Goal: Task Accomplishment & Management: Manage account settings

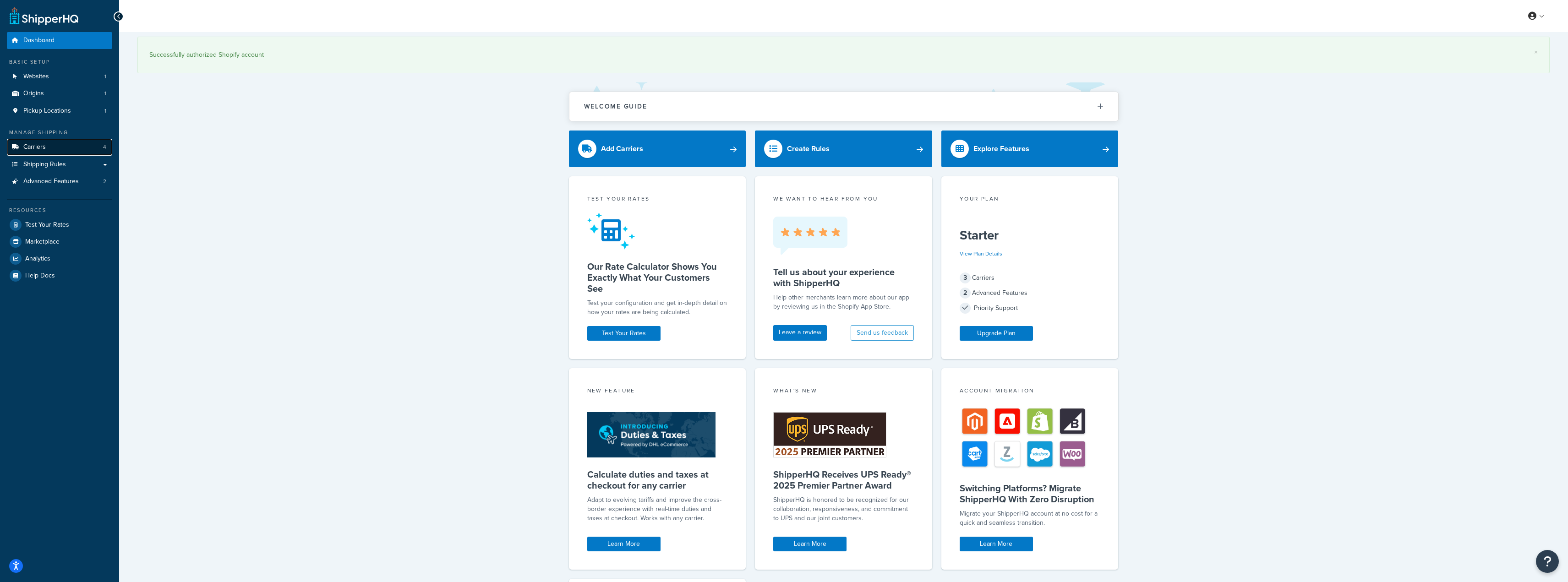
click at [50, 145] on link "Carriers 4" at bounding box center [60, 147] width 106 height 17
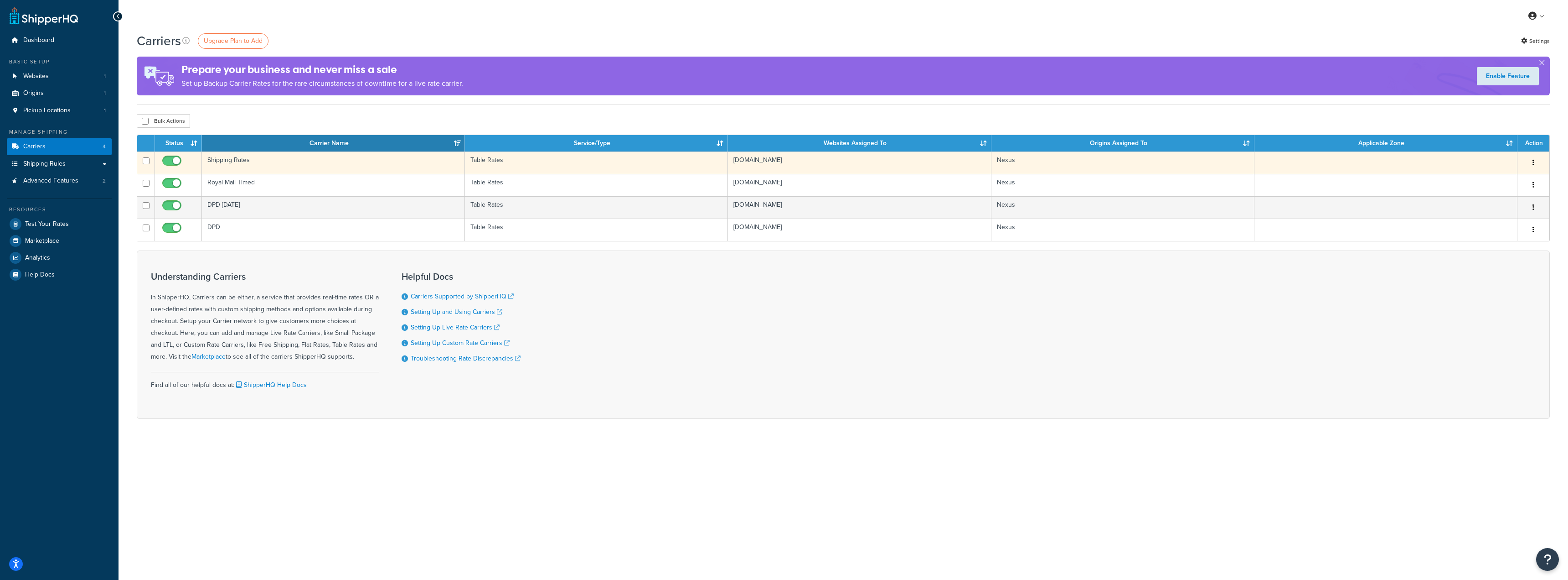
click at [263, 158] on td "Shipping Rates" at bounding box center [333, 162] width 263 height 22
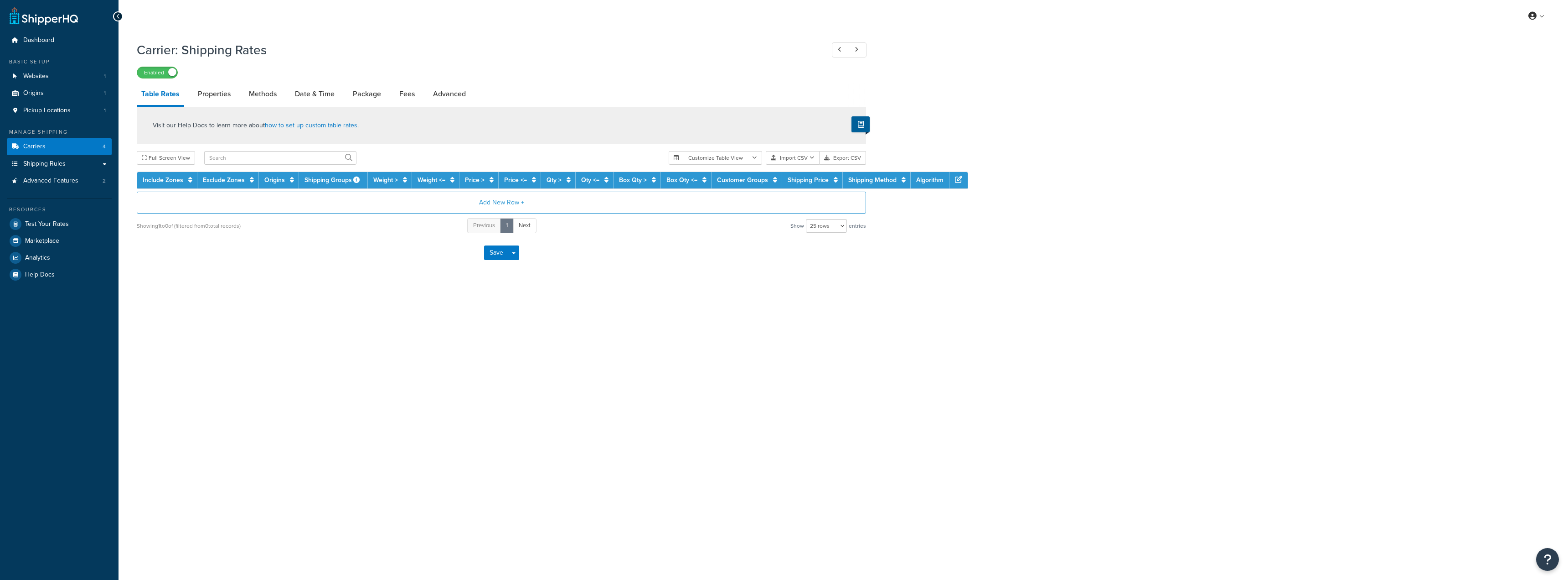
select select "25"
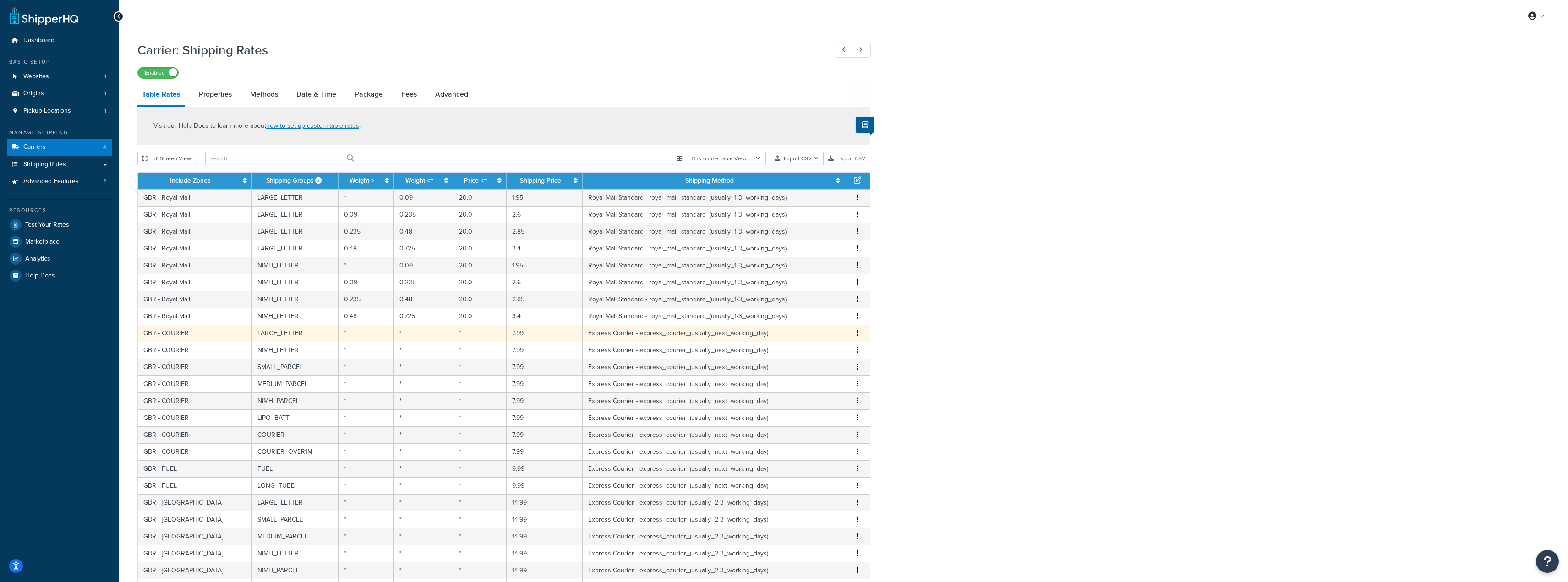
click at [860, 331] on button "button" at bounding box center [858, 334] width 8 height 10
click at [961, 334] on div "Carrier: Shipping Rates Enabled Table Rates Properties Methods Date & Time Pack…" at bounding box center [843, 377] width 1449 height 682
click at [1049, 315] on div "Carrier: Shipping Rates Enabled Table Rates Properties Methods Date & Time Pack…" at bounding box center [843, 377] width 1449 height 682
click at [462, 27] on div "My Profile Billing Global Settings Contact Us Logout" at bounding box center [843, 16] width 1449 height 32
click at [596, 63] on div "Carrier: Shipping Rates Enabled" at bounding box center [504, 58] width 733 height 42
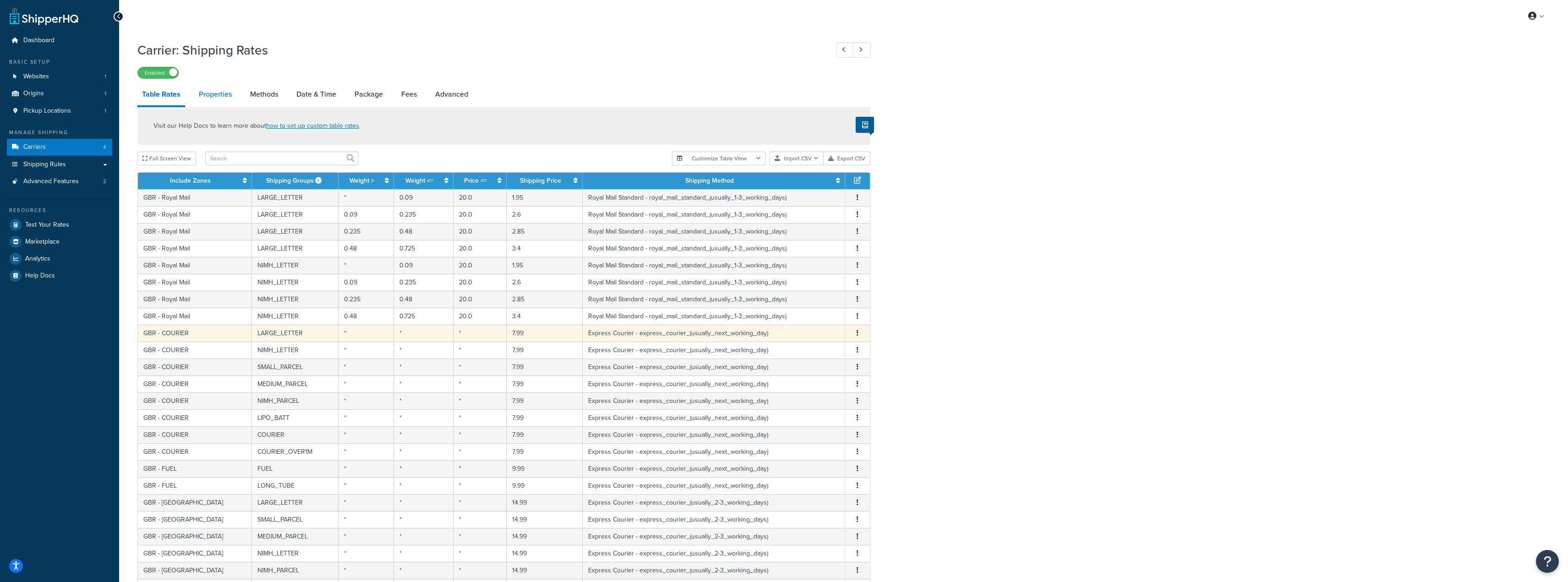
click at [230, 93] on link "Properties" at bounding box center [215, 94] width 42 height 22
select select "HIGHEST"
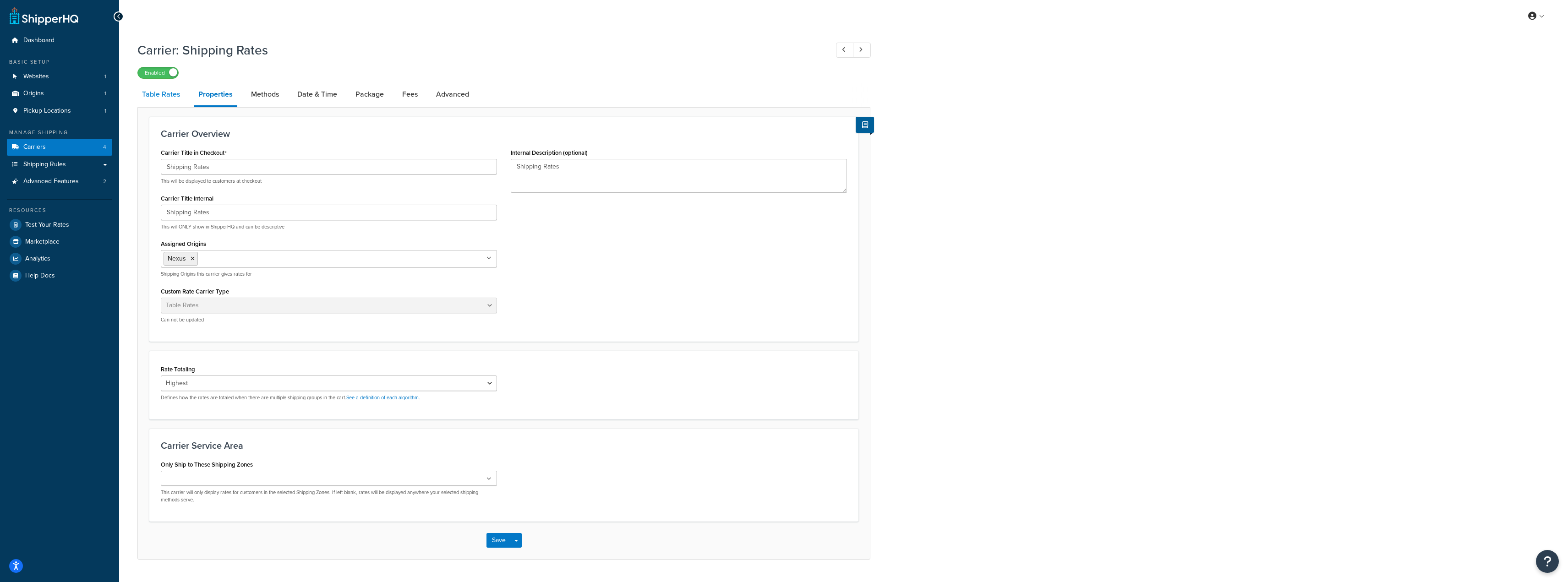
click at [161, 99] on link "Table Rates" at bounding box center [161, 94] width 47 height 22
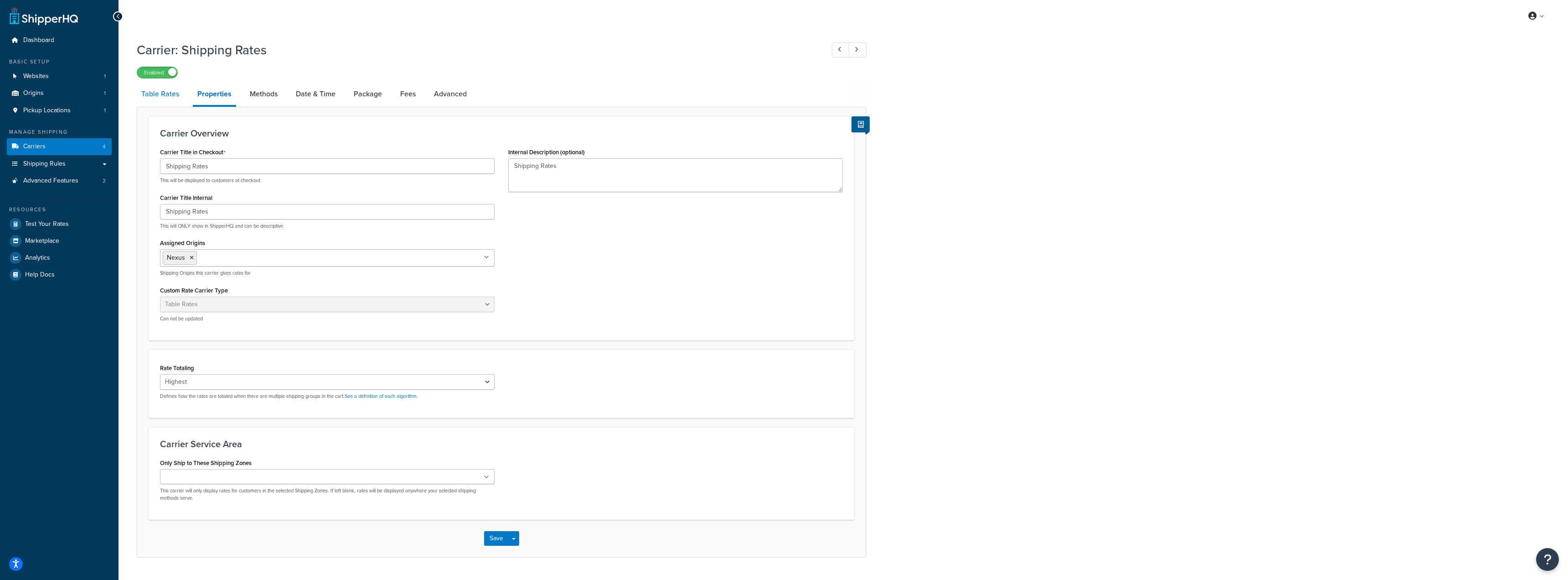
select select "25"
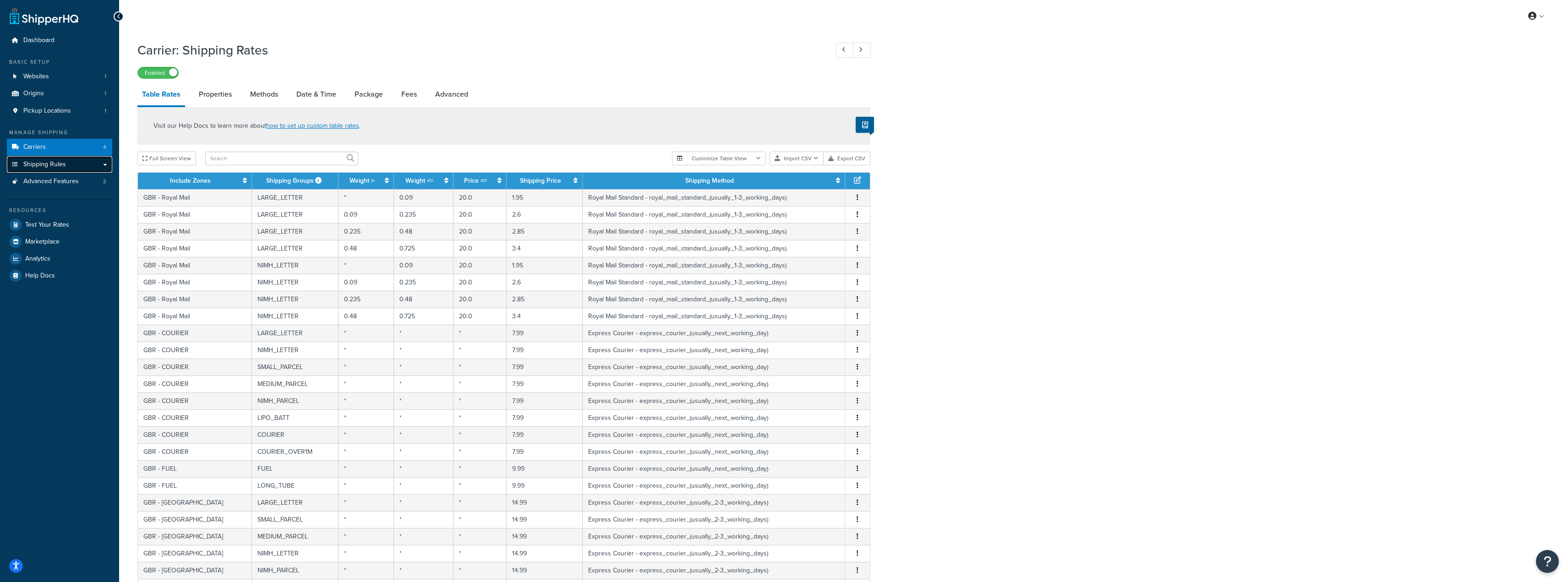
click at [65, 165] on span "Shipping Rules" at bounding box center [45, 165] width 43 height 8
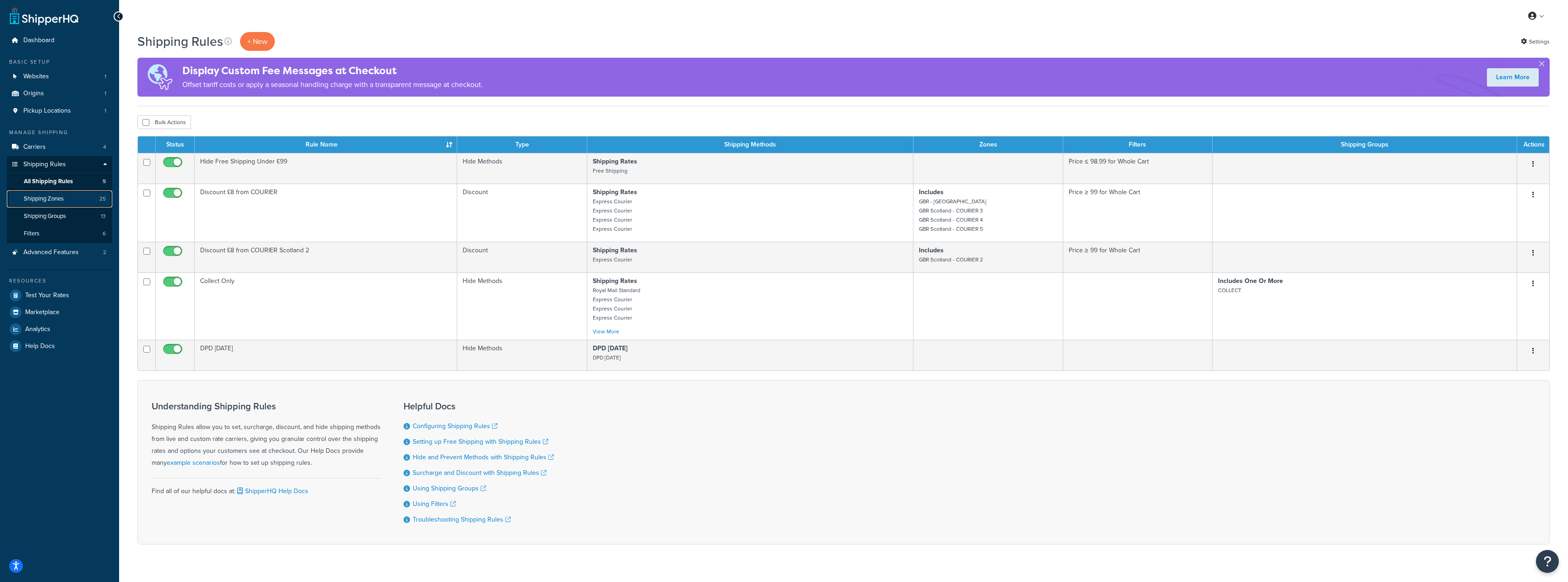
click at [57, 197] on span "Shipping Zones" at bounding box center [43, 199] width 40 height 8
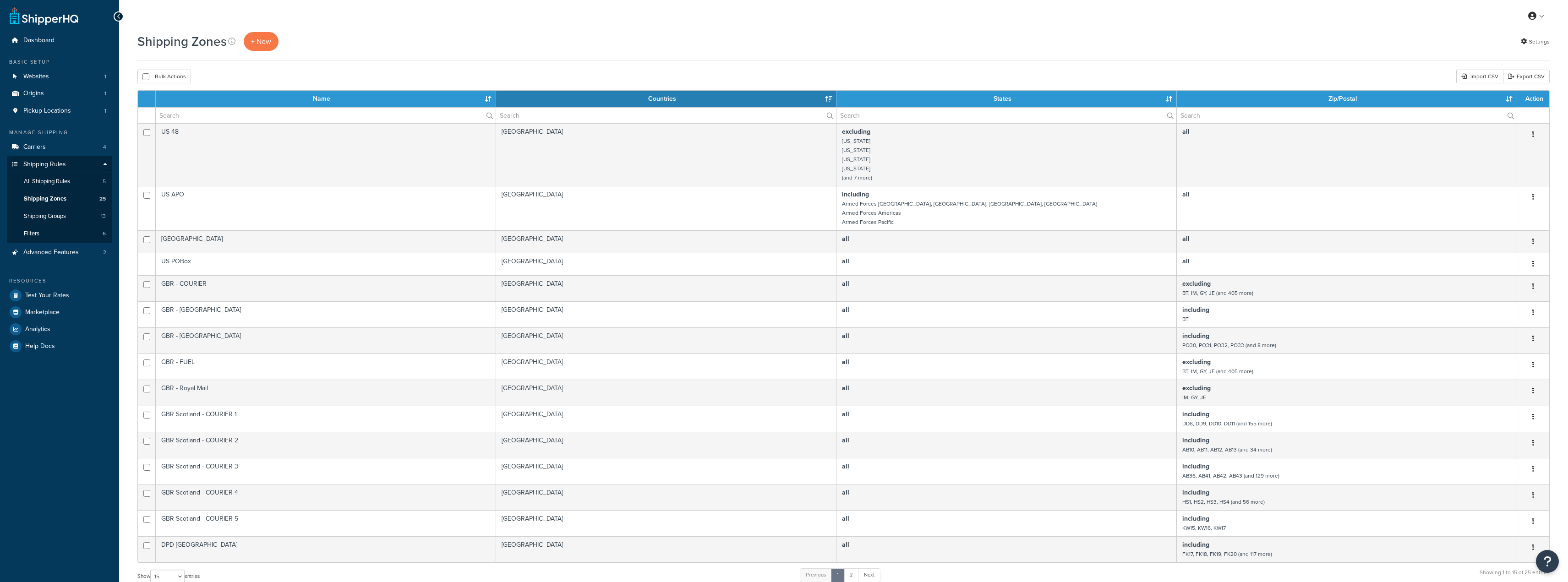
select select "15"
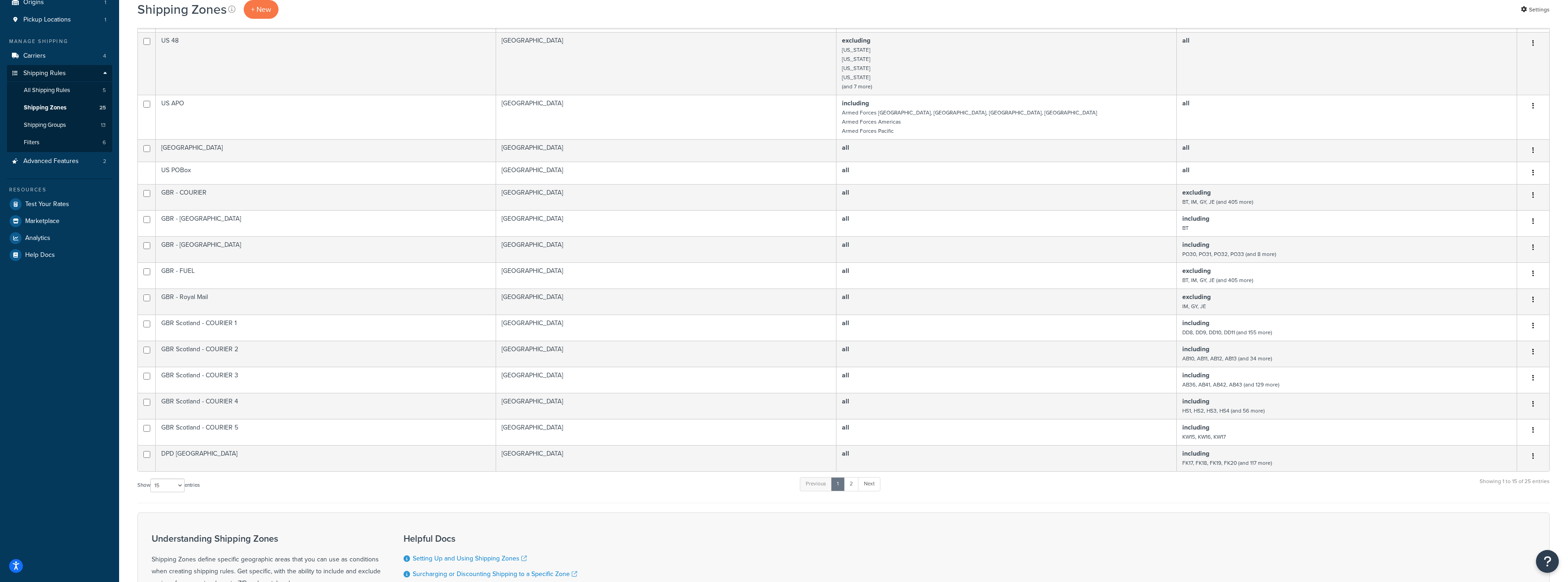
scroll to position [210, 0]
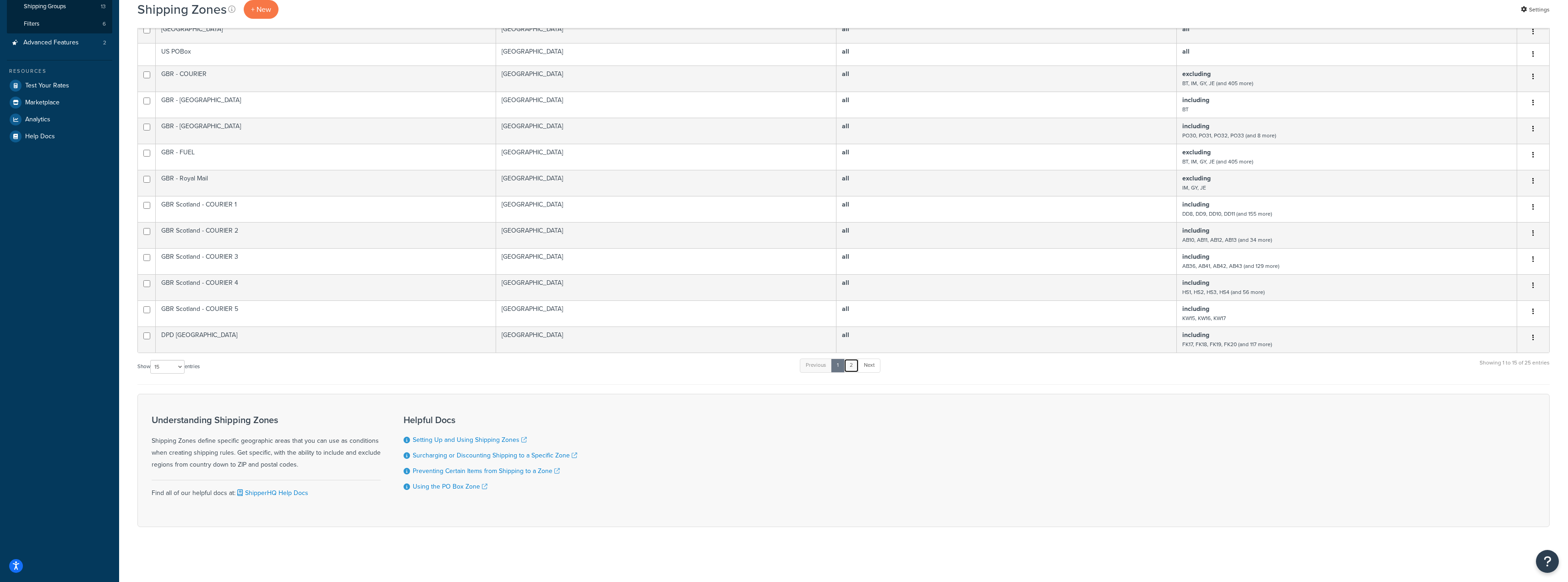
click at [855, 365] on link "2" at bounding box center [851, 365] width 15 height 14
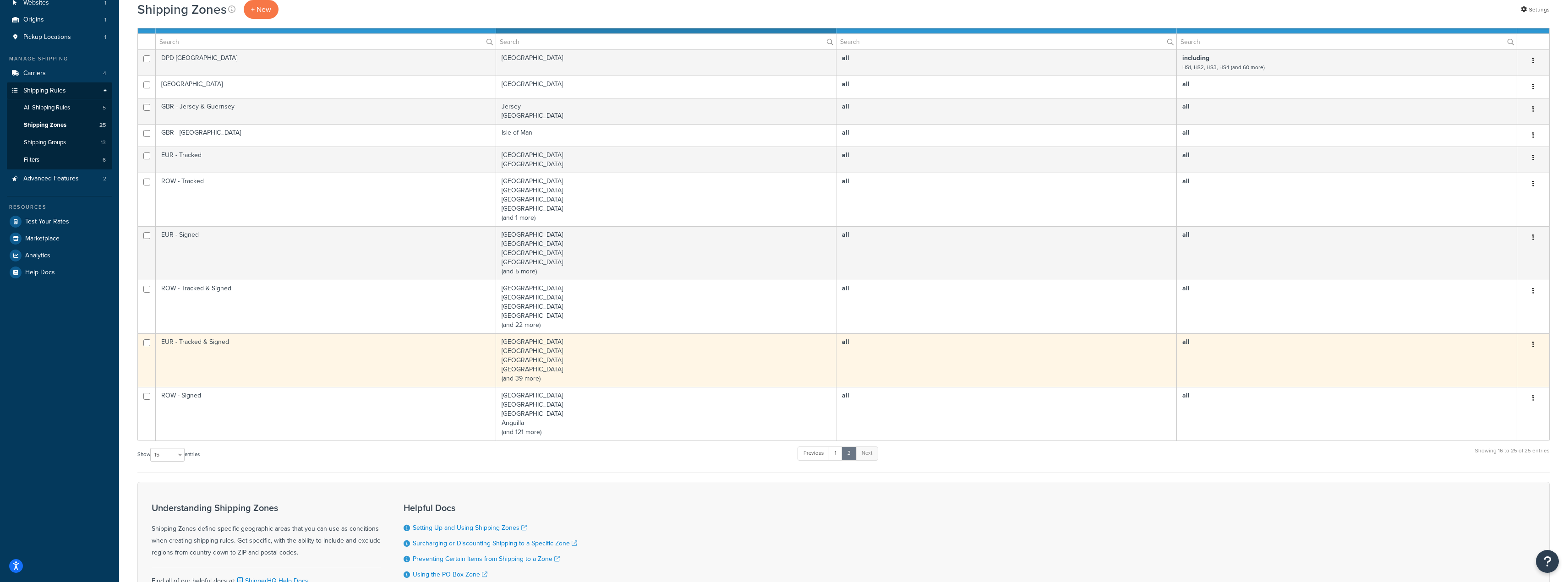
scroll to position [70, 0]
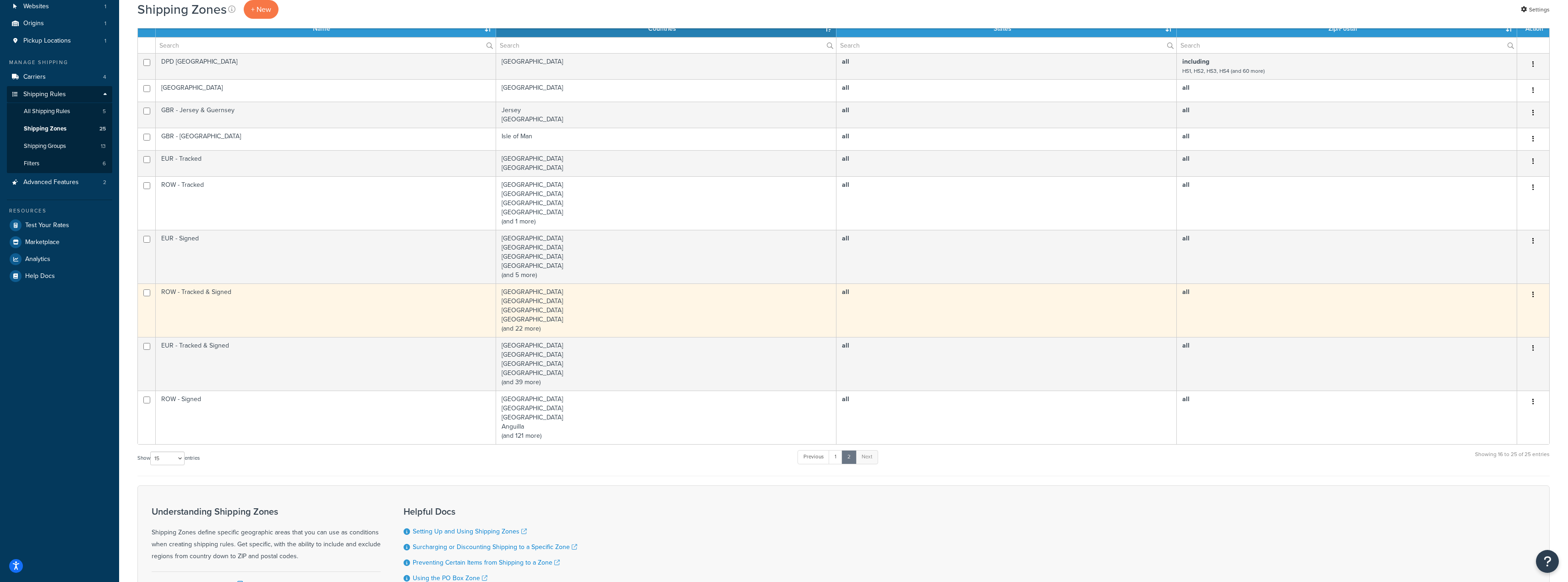
click at [382, 309] on td "ROW - Tracked & Signed" at bounding box center [326, 310] width 340 height 53
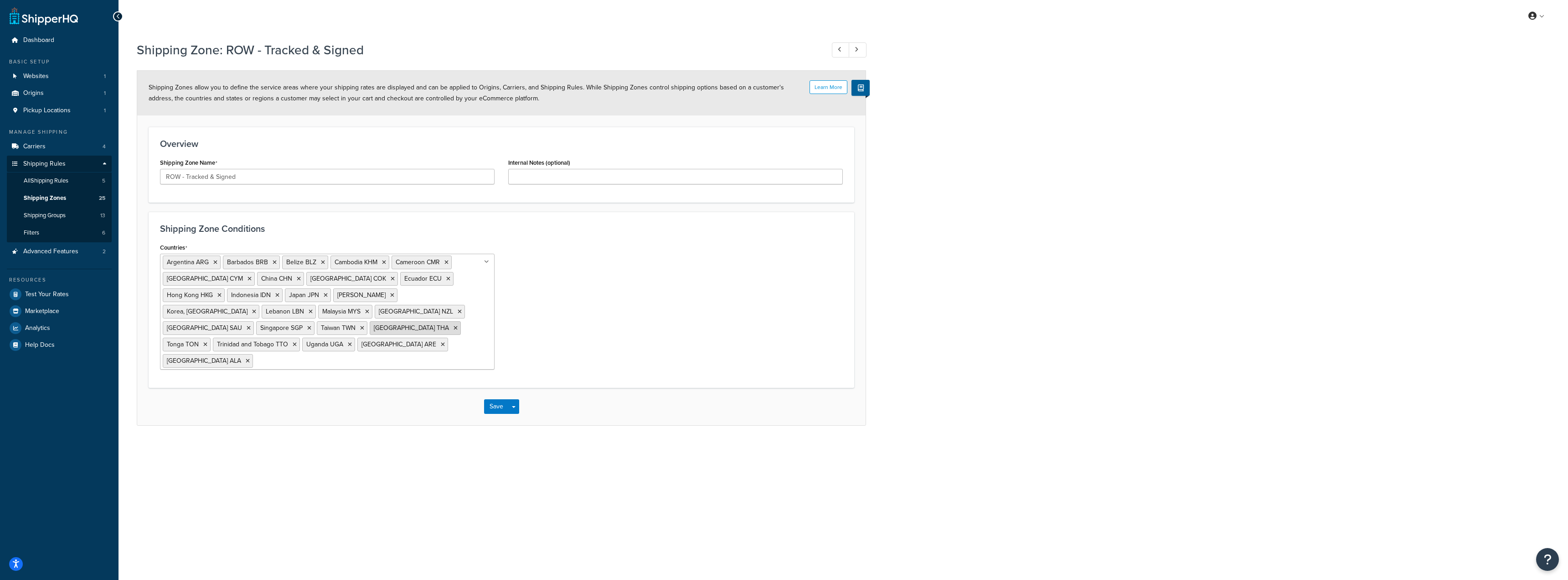
drag, startPoint x: 182, startPoint y: 329, endPoint x: 194, endPoint y: 333, distance: 12.6
click at [53, 194] on span "Shipping Zones" at bounding box center [44, 198] width 42 height 8
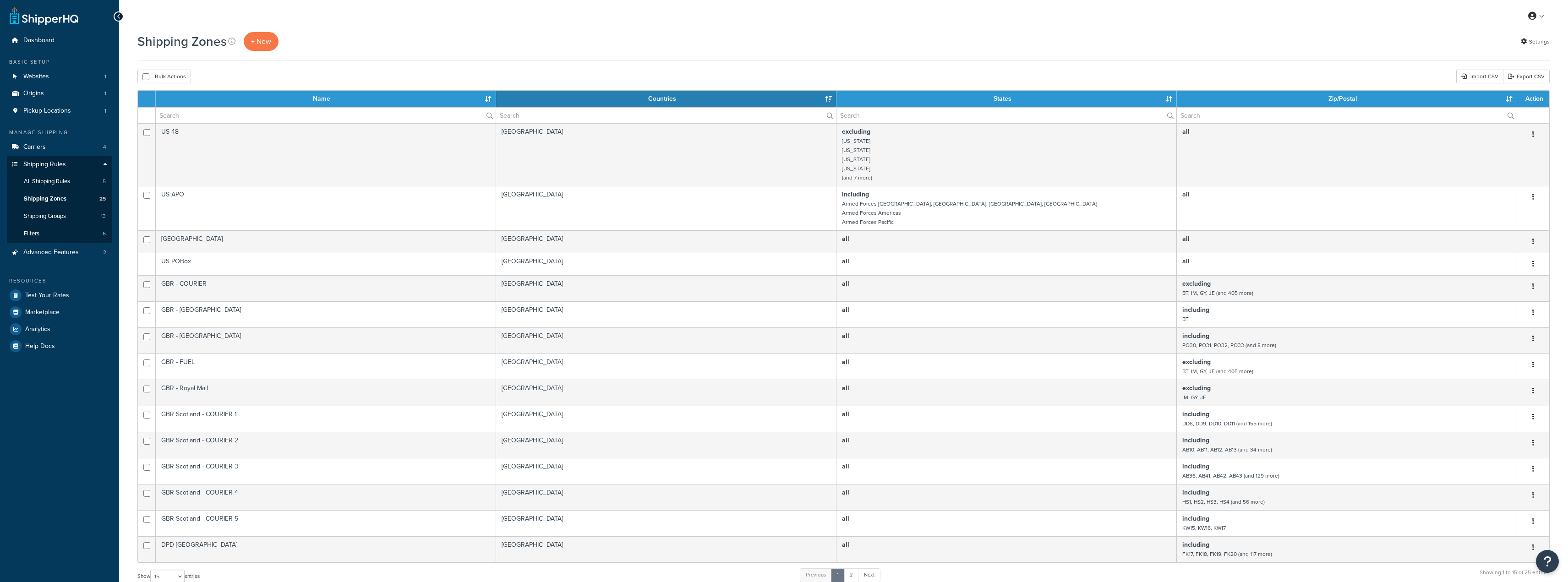
select select "15"
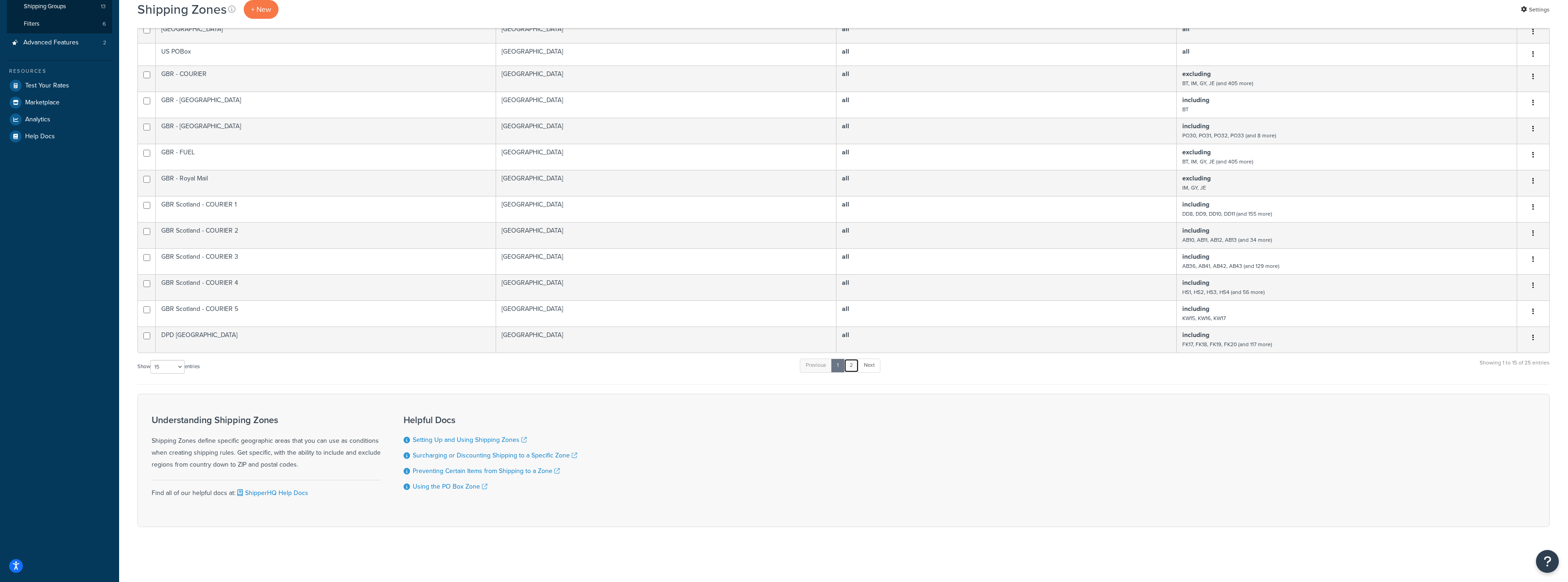
click at [851, 367] on link "2" at bounding box center [851, 365] width 15 height 14
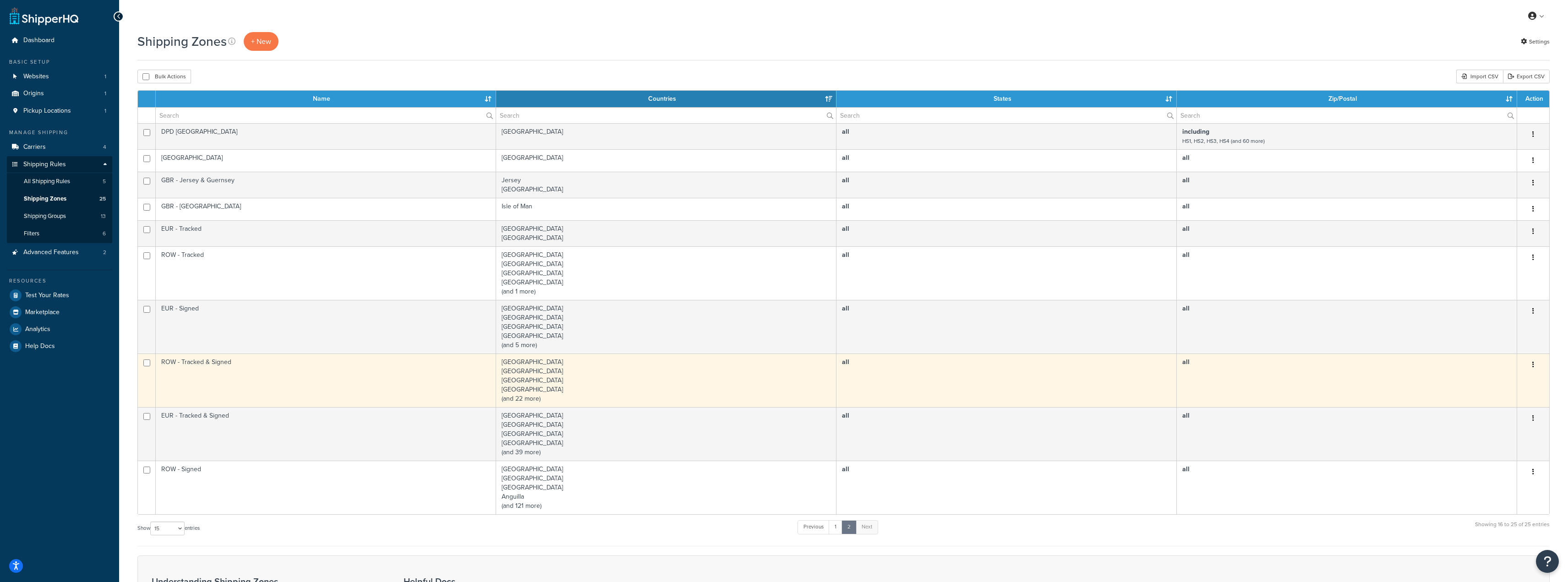
click at [386, 382] on td "ROW - Tracked & Signed" at bounding box center [326, 380] width 340 height 53
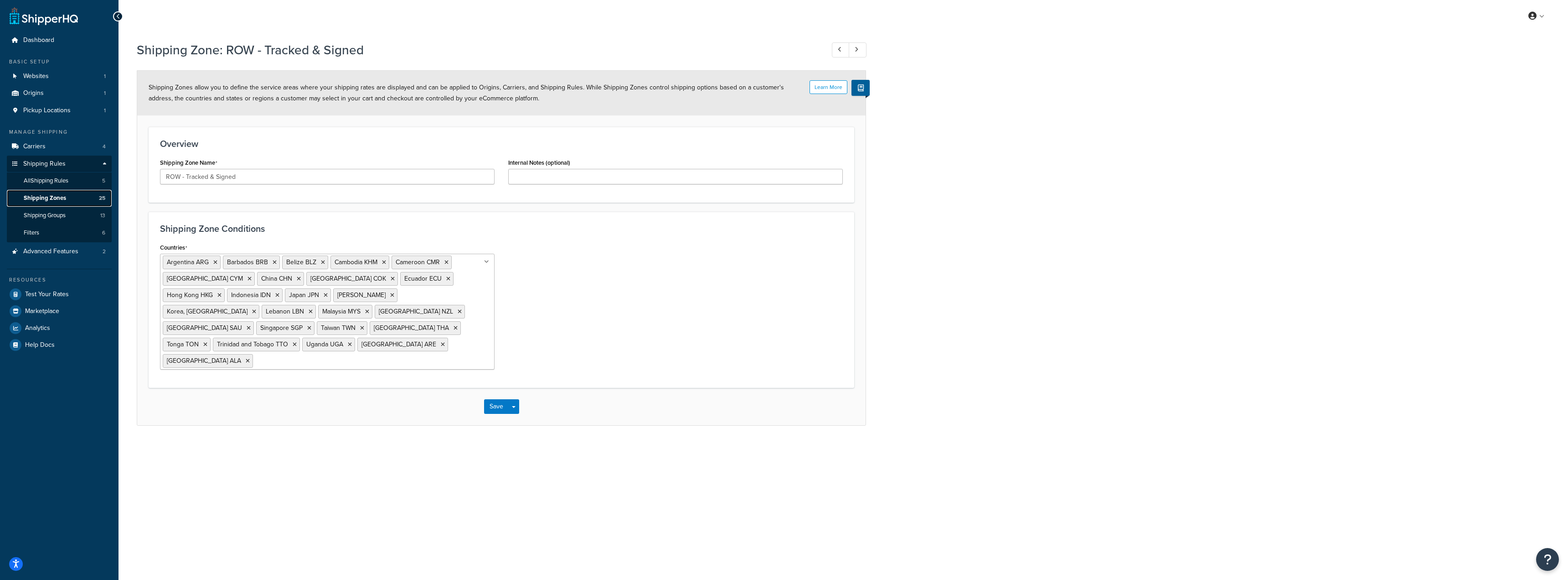
click at [54, 198] on span "Shipping Zones" at bounding box center [44, 198] width 42 height 8
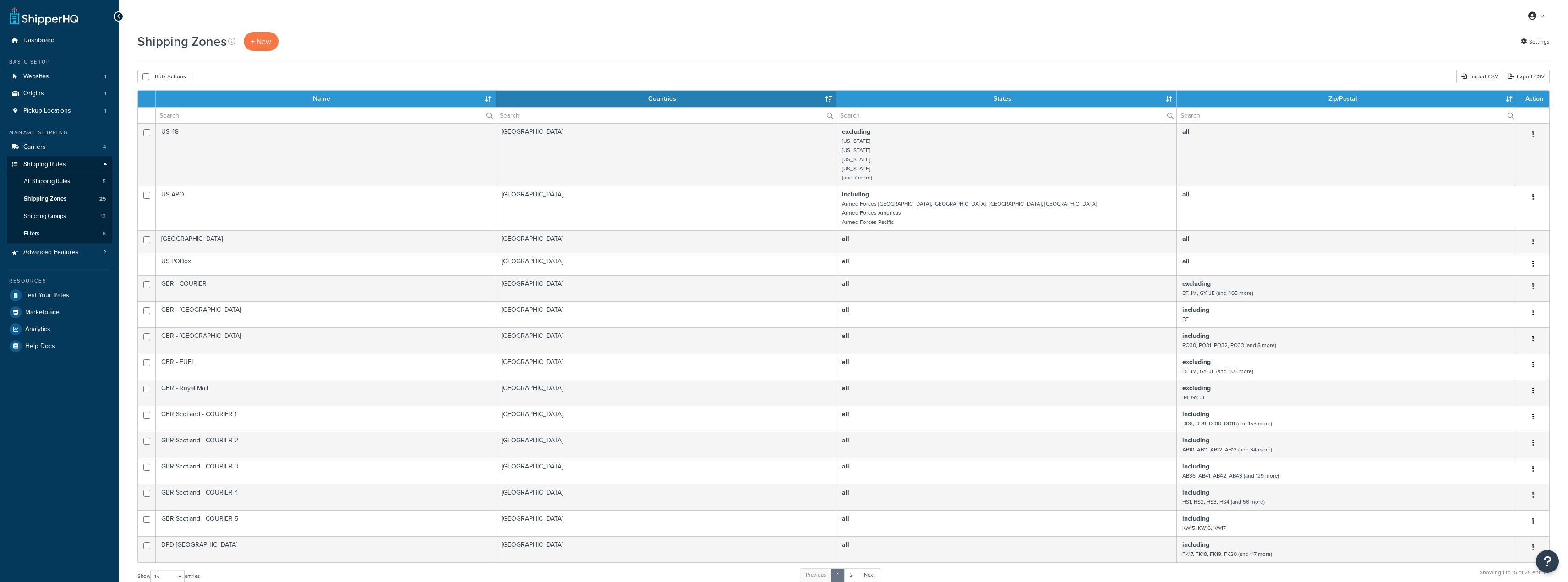
select select "15"
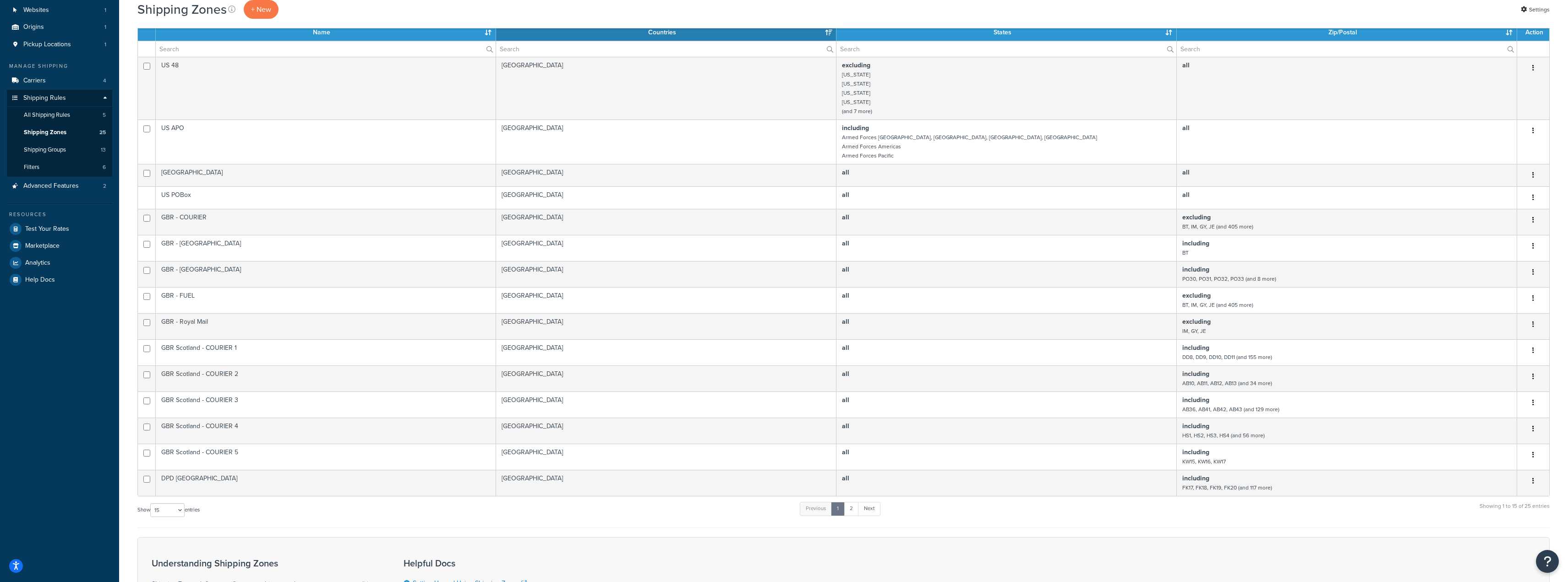
scroll to position [46, 0]
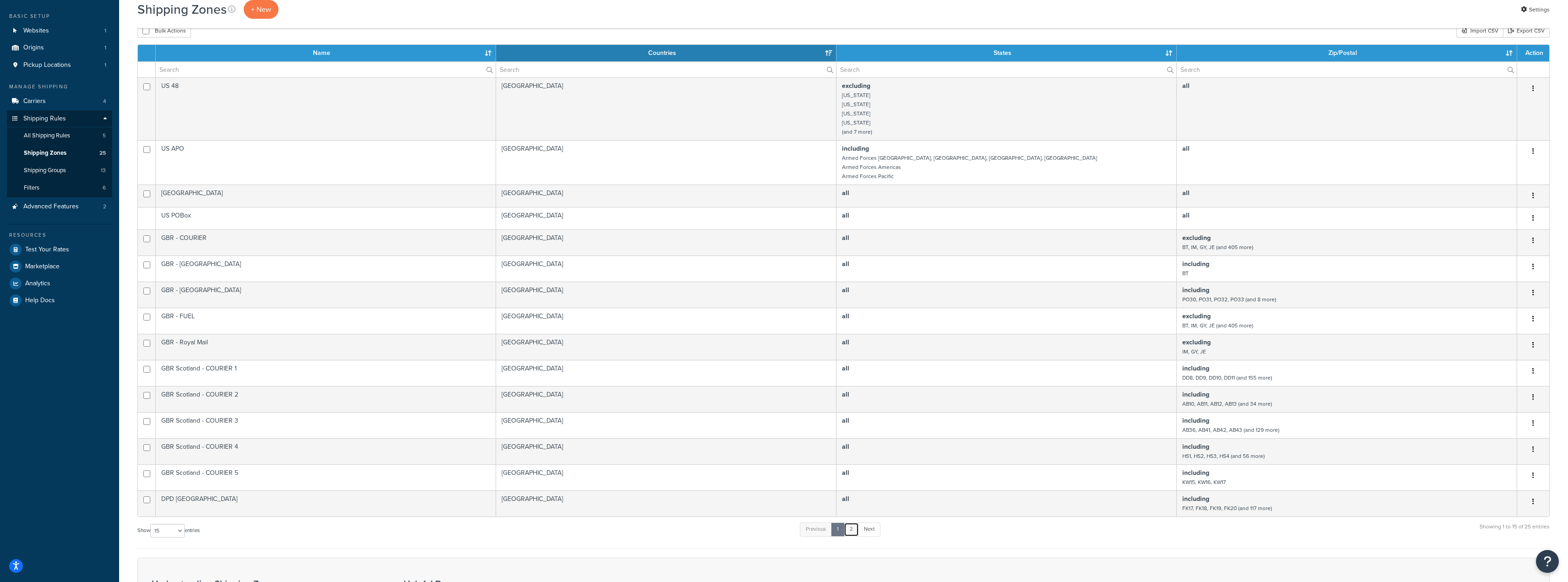
click at [855, 529] on link "2" at bounding box center [851, 529] width 15 height 14
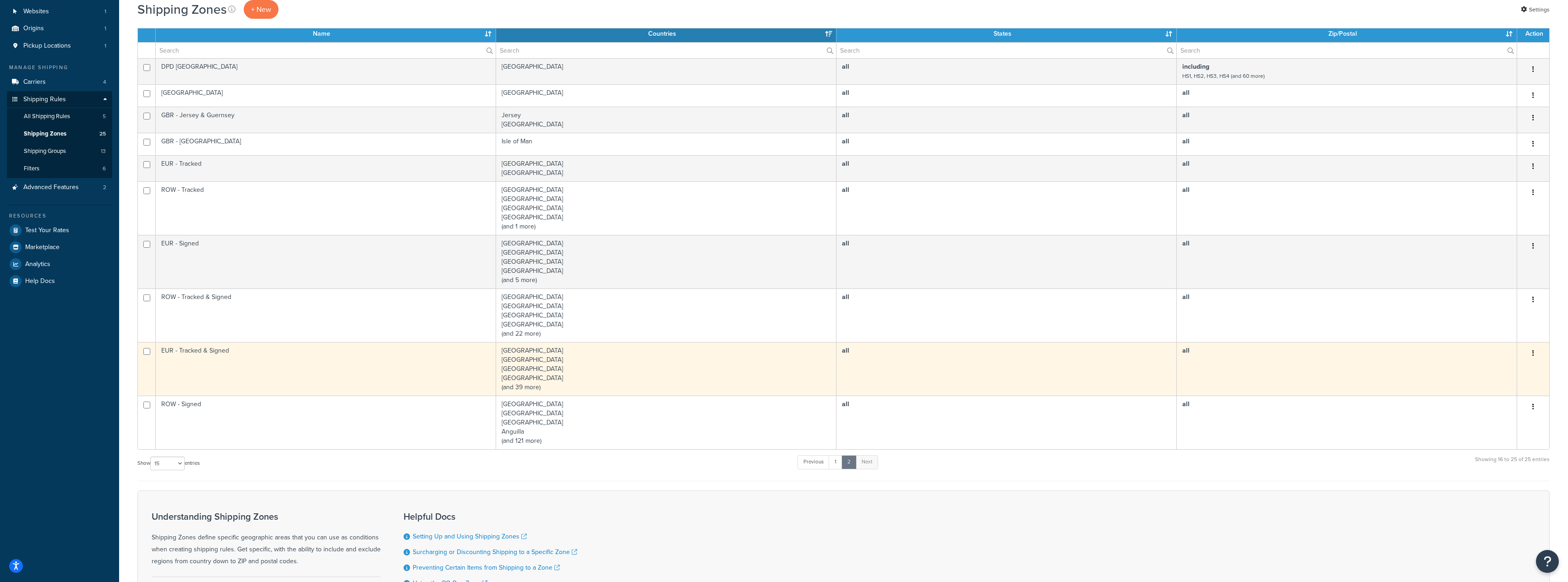
scroll to position [161, 0]
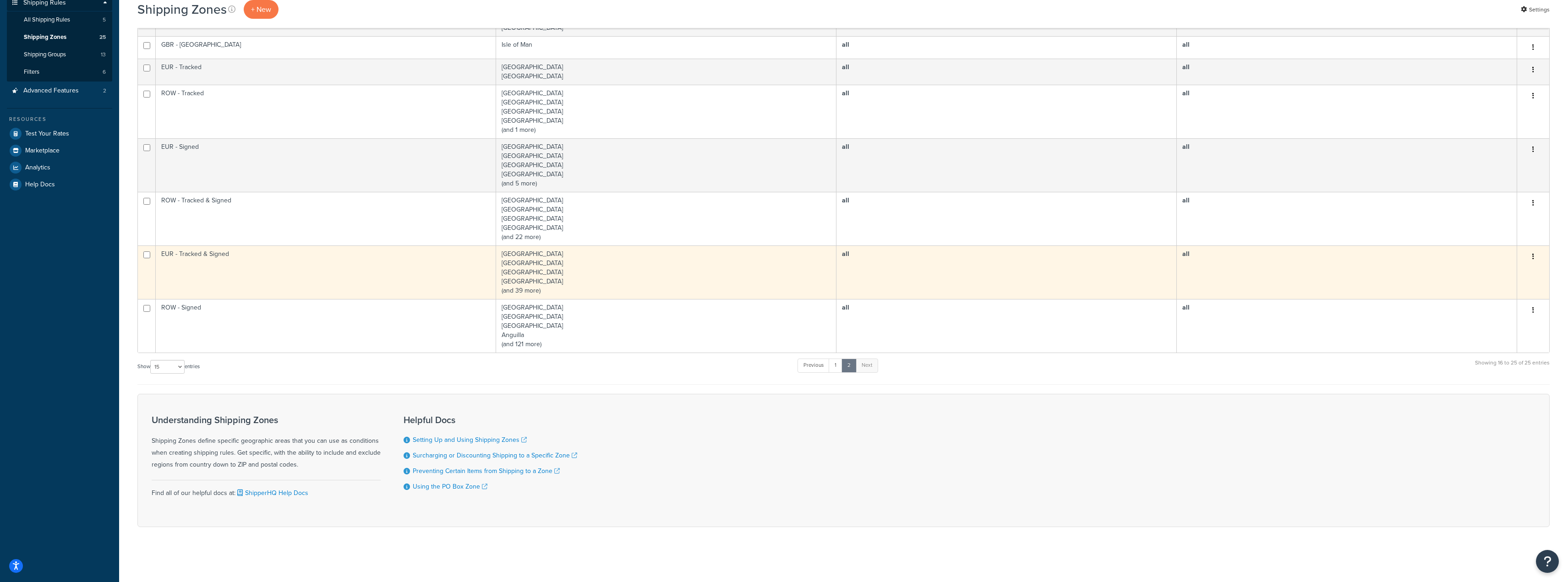
click at [294, 272] on td "EUR - Tracked & Signed" at bounding box center [326, 272] width 340 height 53
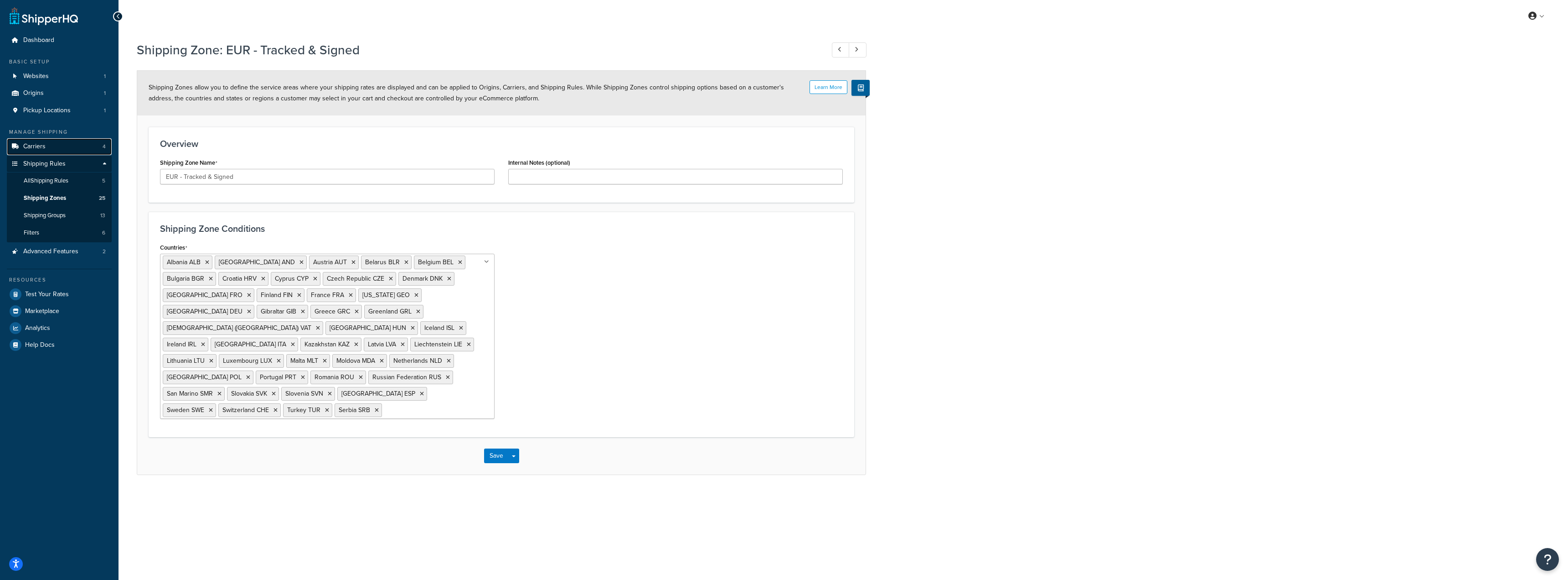
click at [39, 146] on span "Carriers" at bounding box center [34, 146] width 22 height 8
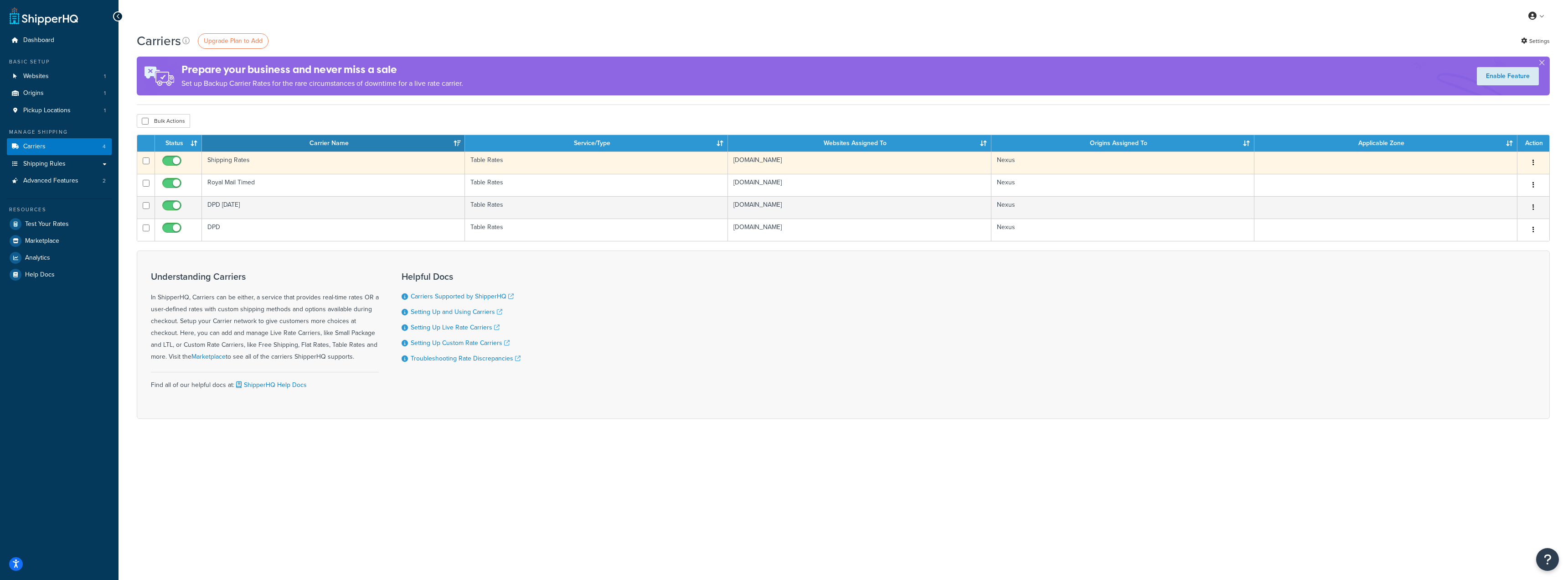
click at [301, 160] on td "Shipping Rates" at bounding box center [333, 162] width 263 height 22
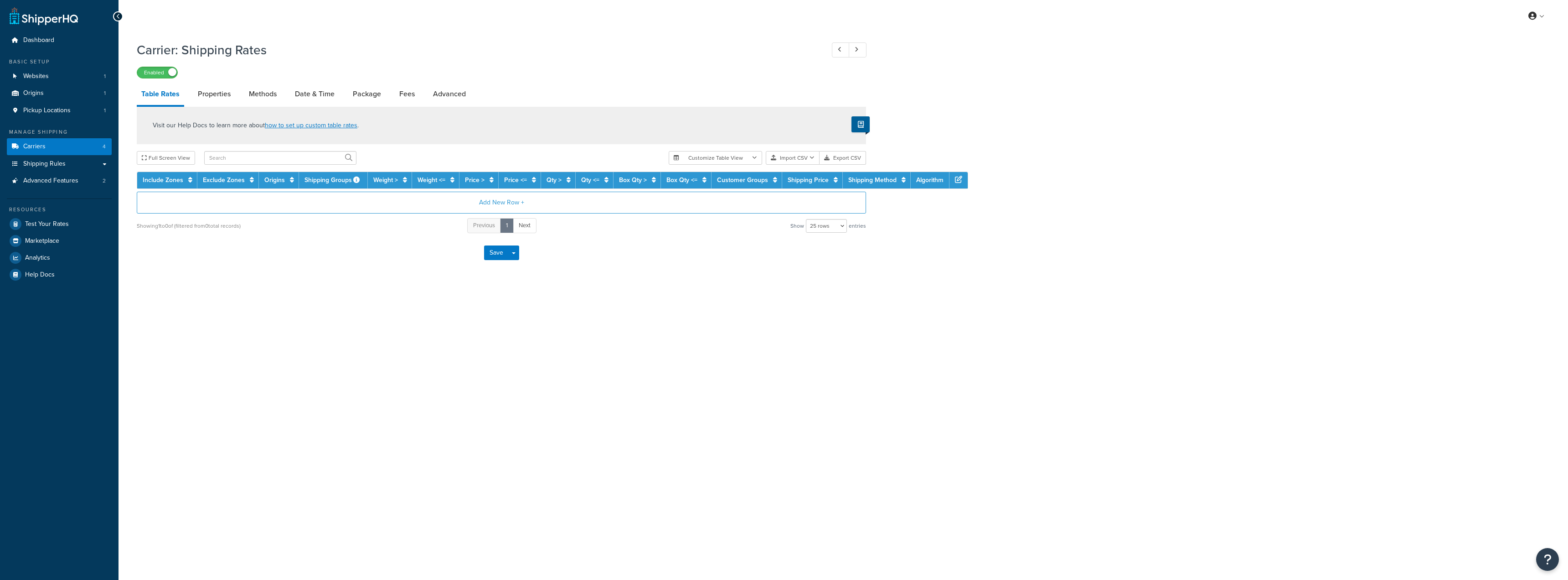
select select "25"
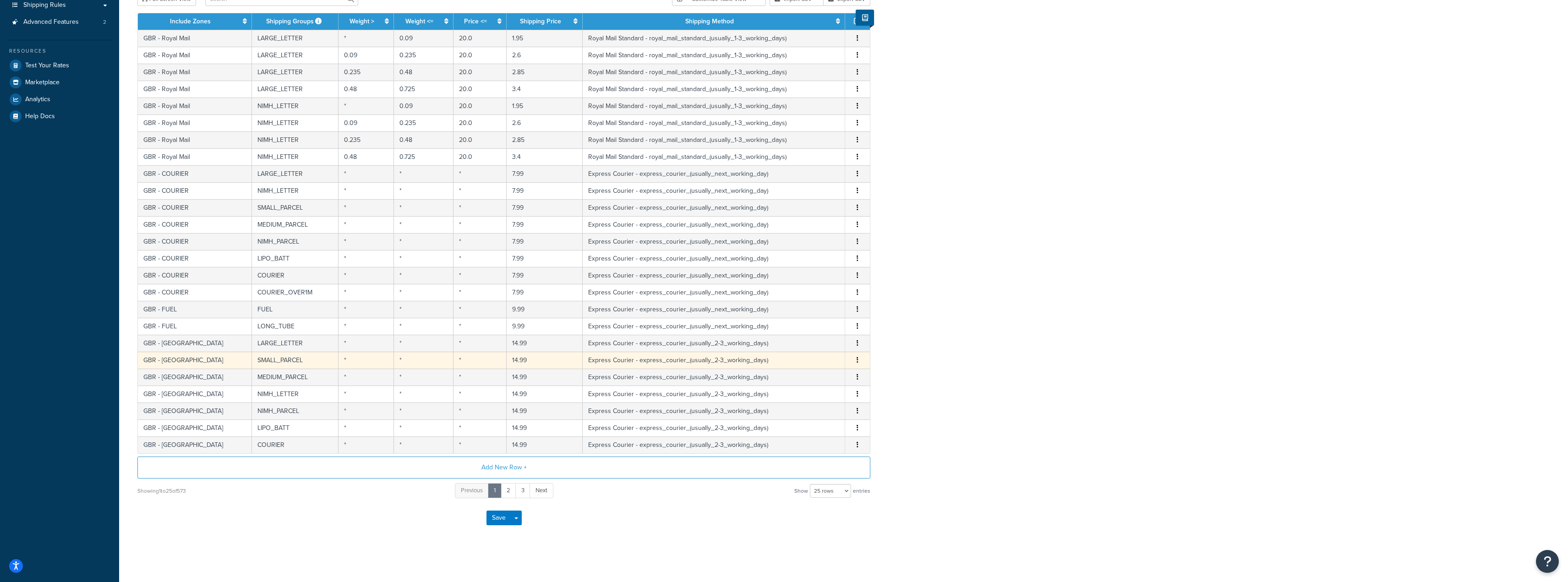
scroll to position [160, 0]
click at [546, 487] on span "Next" at bounding box center [541, 490] width 12 height 9
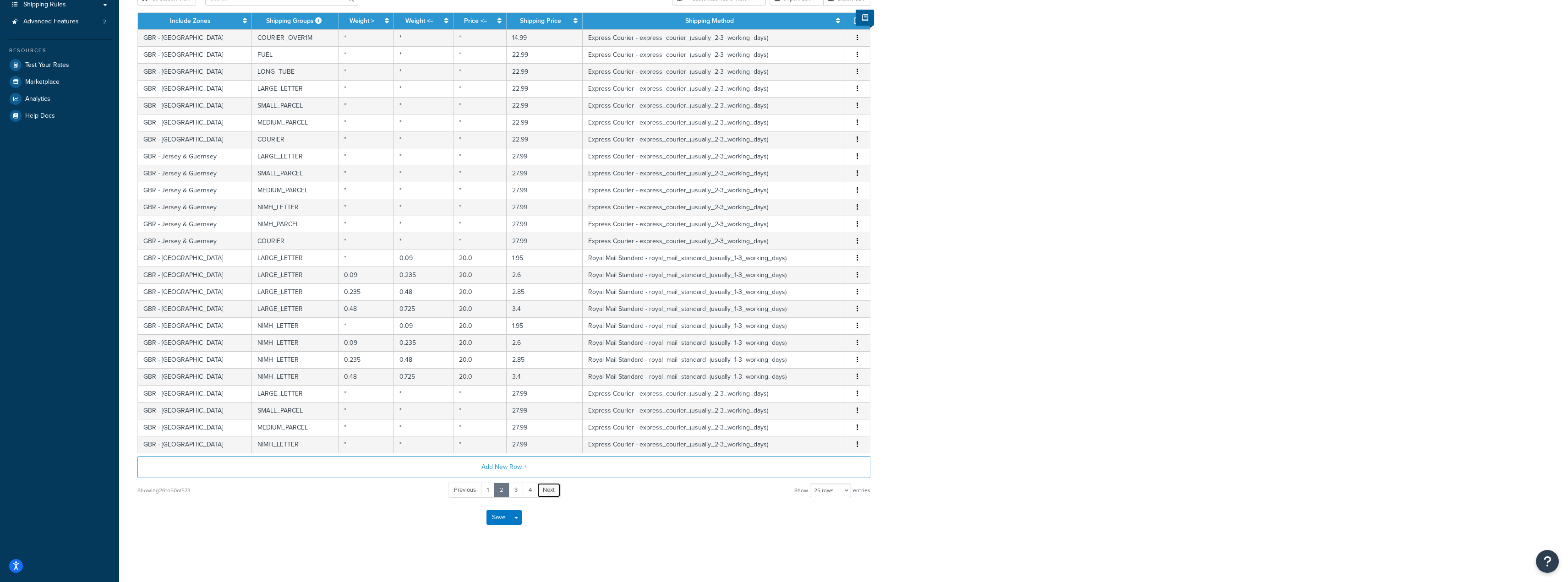
click at [542, 489] on link "Next" at bounding box center [548, 490] width 24 height 15
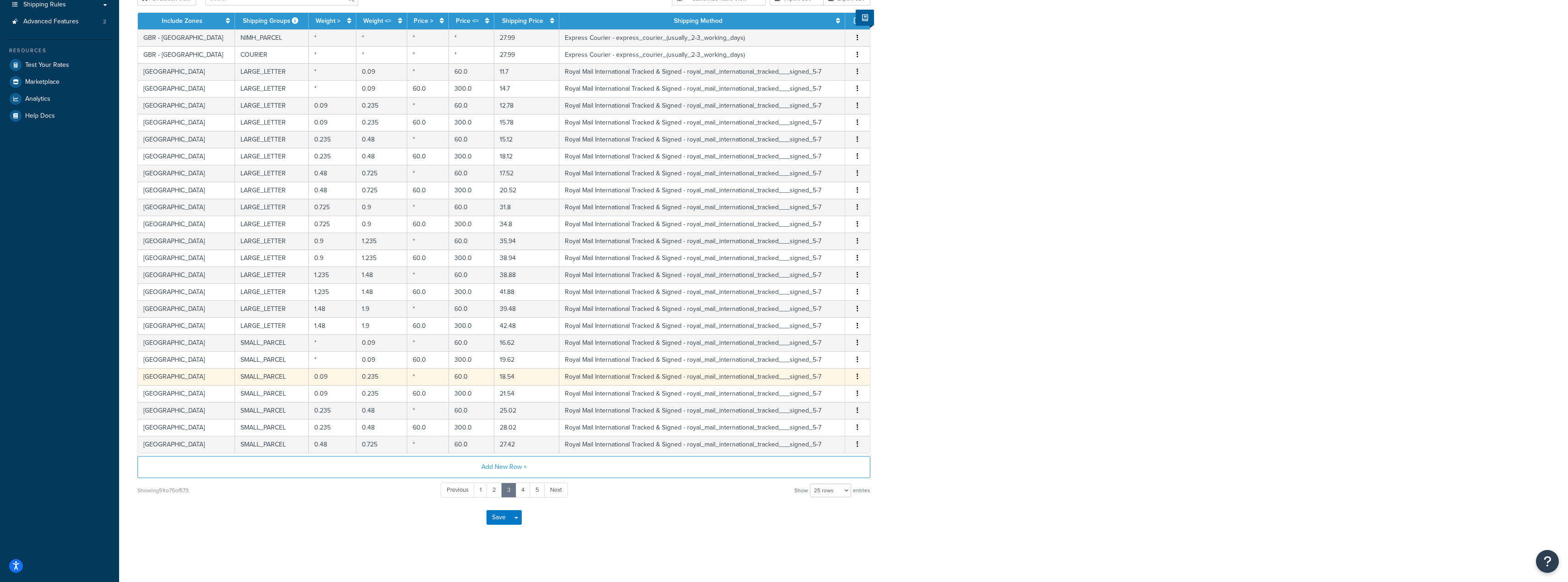
scroll to position [0, 0]
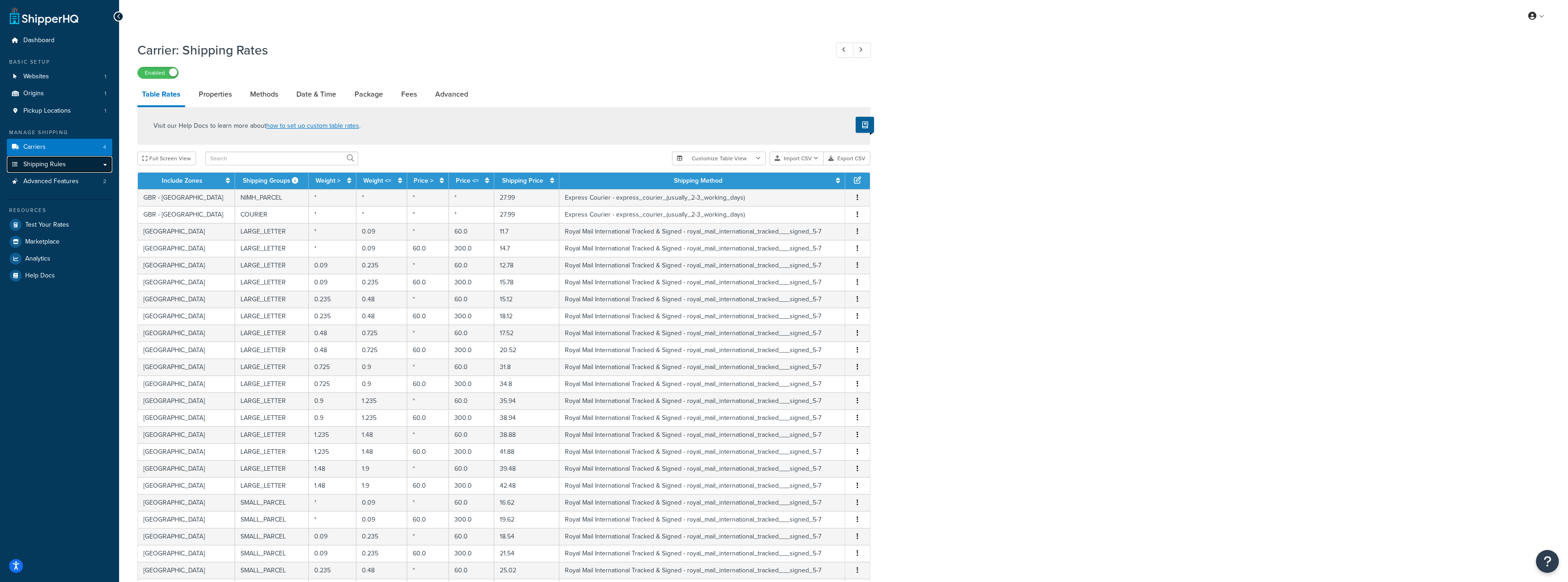
click at [65, 164] on link "Shipping Rules" at bounding box center [60, 165] width 106 height 17
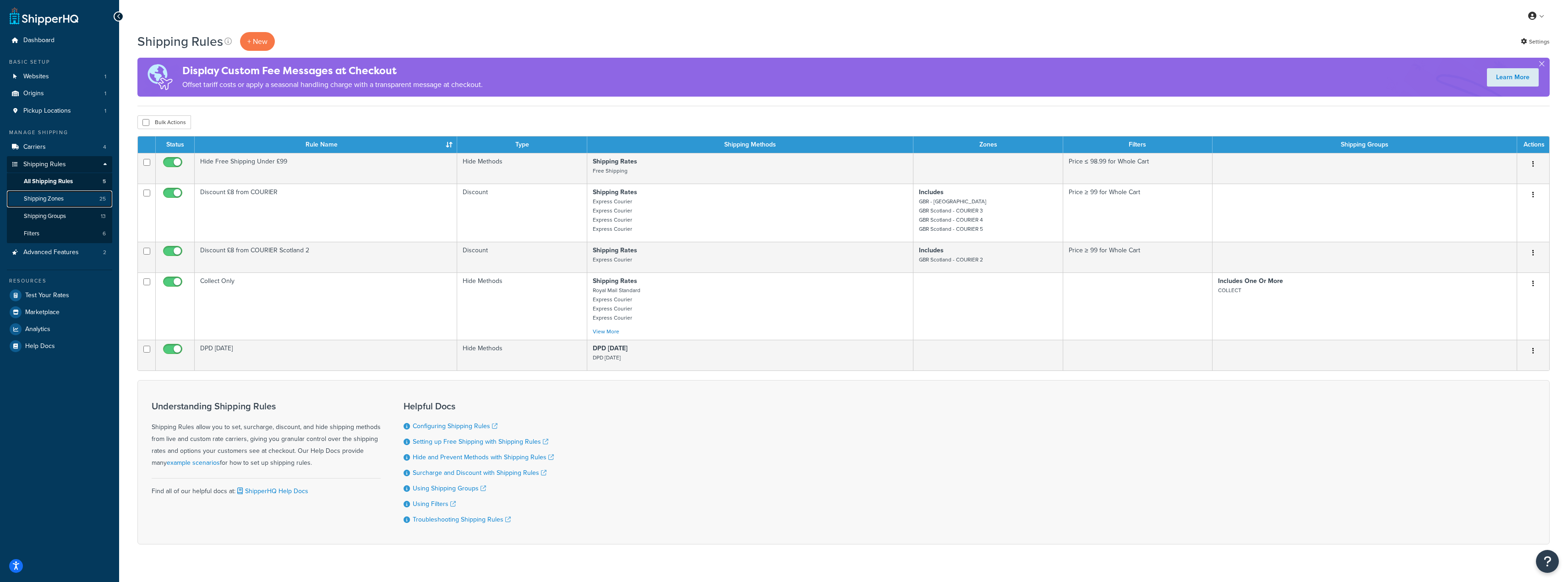
click at [58, 199] on span "Shipping Zones" at bounding box center [43, 199] width 40 height 8
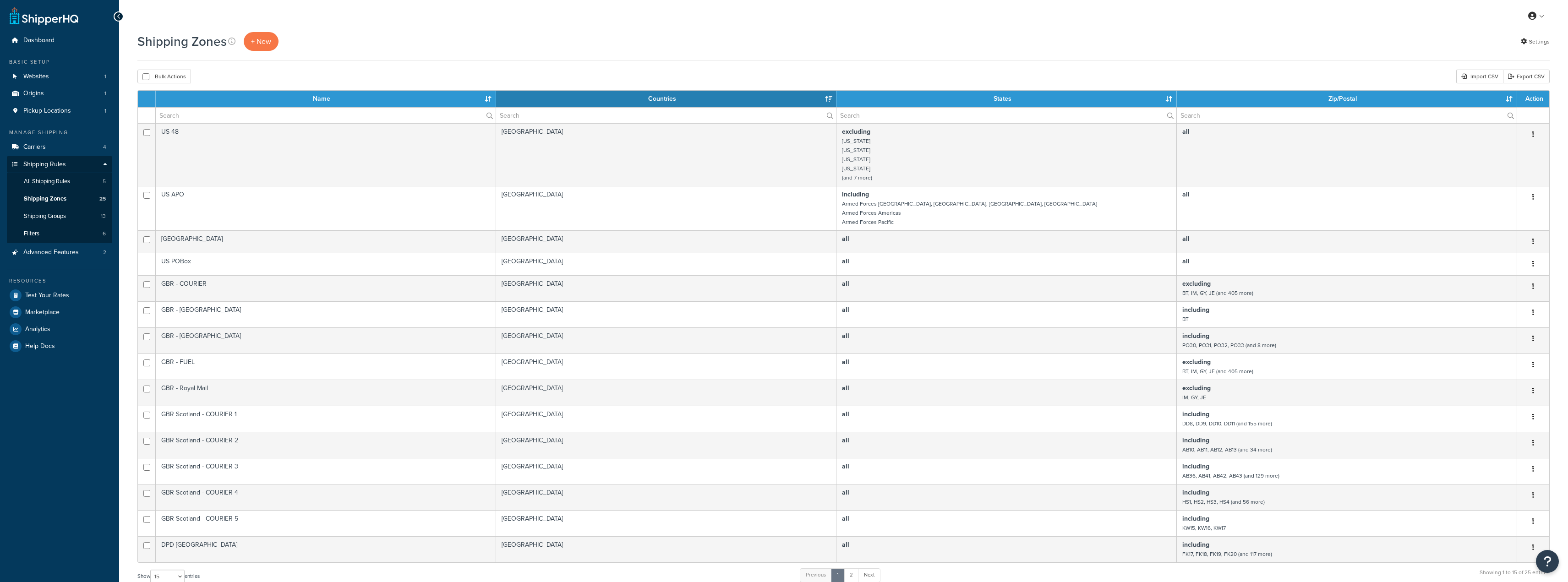
select select "15"
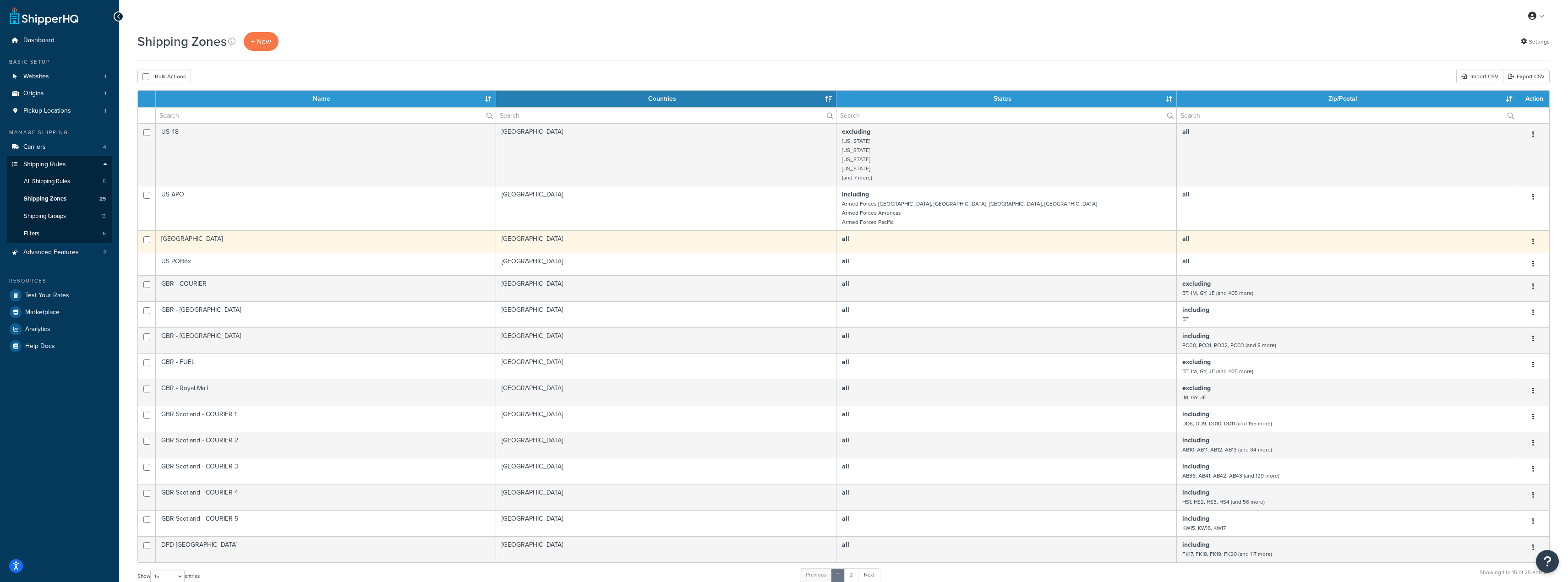
click at [217, 240] on td "[GEOGRAPHIC_DATA]" at bounding box center [326, 241] width 340 height 22
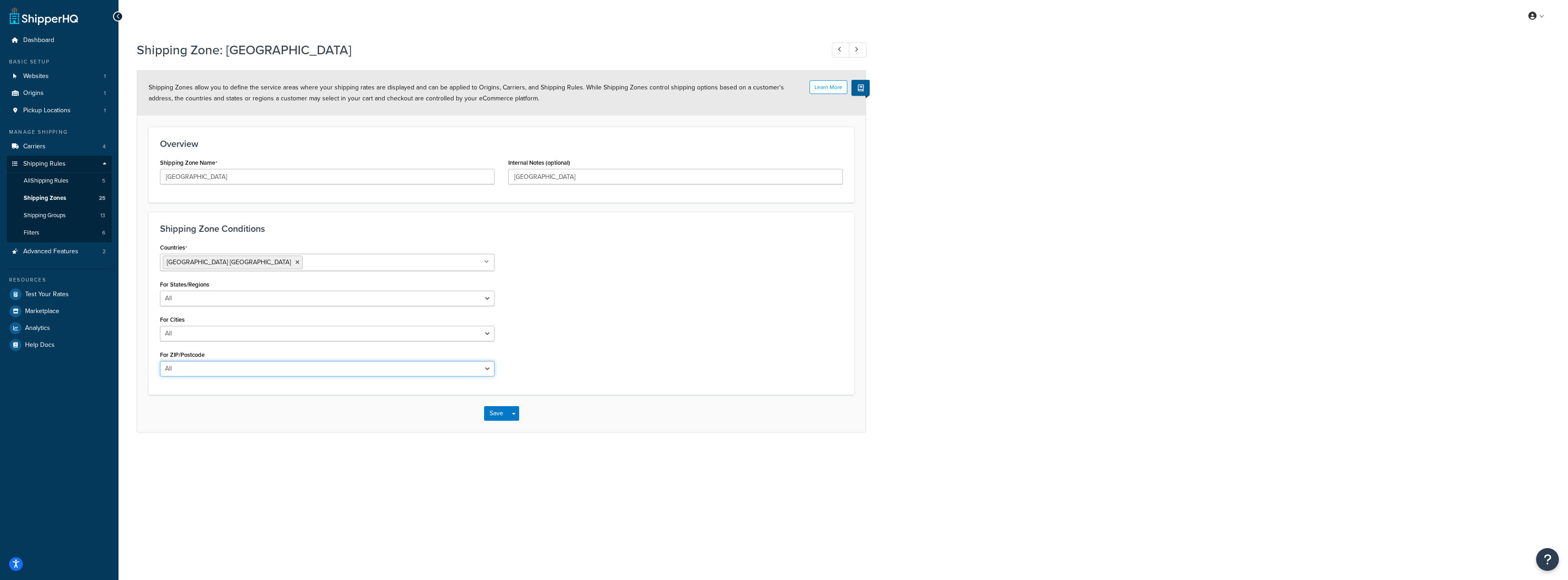
click at [231, 372] on select "All Including Excluding" at bounding box center [327, 369] width 335 height 15
click at [650, 341] on div "Countries [GEOGRAPHIC_DATA] [GEOGRAPHIC_DATA] All Countries ALL [GEOGRAPHIC_DAT…" at bounding box center [501, 312] width 697 height 142
click at [254, 303] on select "All Including Excluding" at bounding box center [327, 298] width 335 height 15
click at [260, 280] on div "For States/Regions All Including Excluding" at bounding box center [327, 292] width 335 height 28
click at [296, 261] on icon at bounding box center [297, 262] width 4 height 6
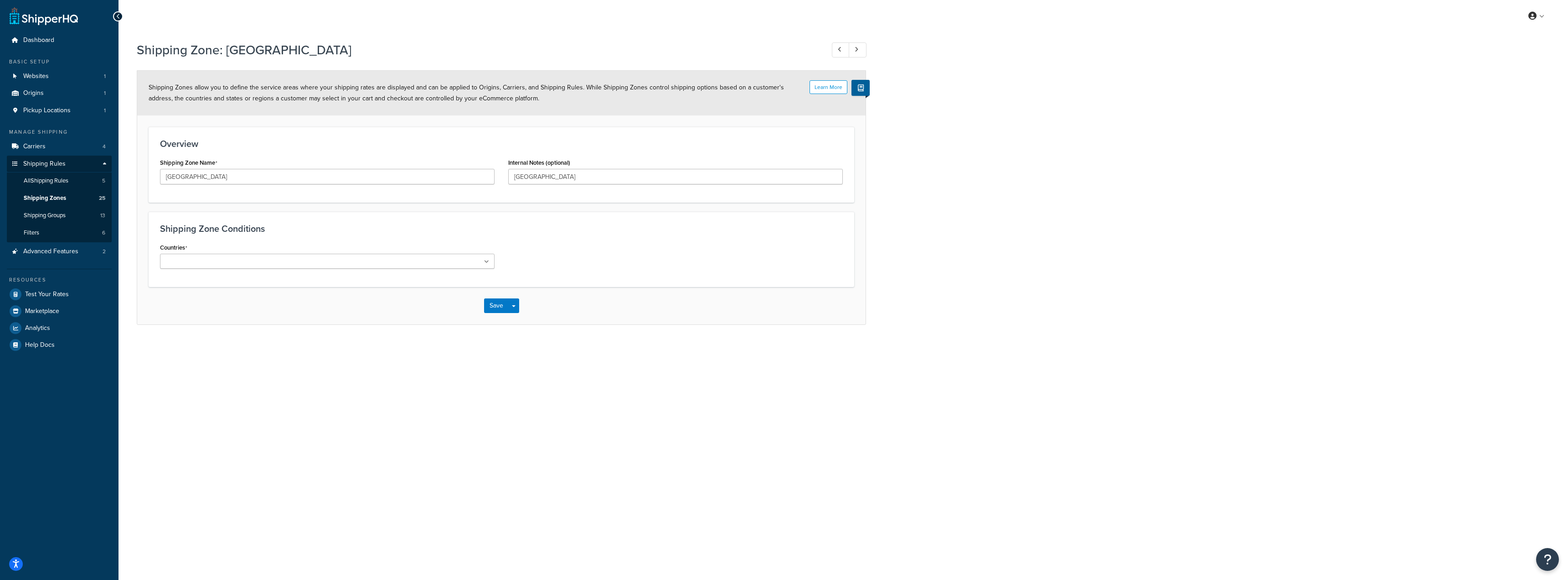
click at [604, 334] on div "Shipping Zone: USA Learn More Shipping Zones allow you to define the service ar…" at bounding box center [843, 192] width 1450 height 311
click at [497, 305] on button "Save" at bounding box center [496, 305] width 25 height 15
click at [239, 265] on ul at bounding box center [327, 262] width 335 height 15
click at [591, 377] on div "Countries Afghanistan AFG All Countries ALL United States USA Albania ALB Alger…" at bounding box center [501, 312] width 697 height 142
click at [490, 413] on button "Save" at bounding box center [496, 413] width 25 height 15
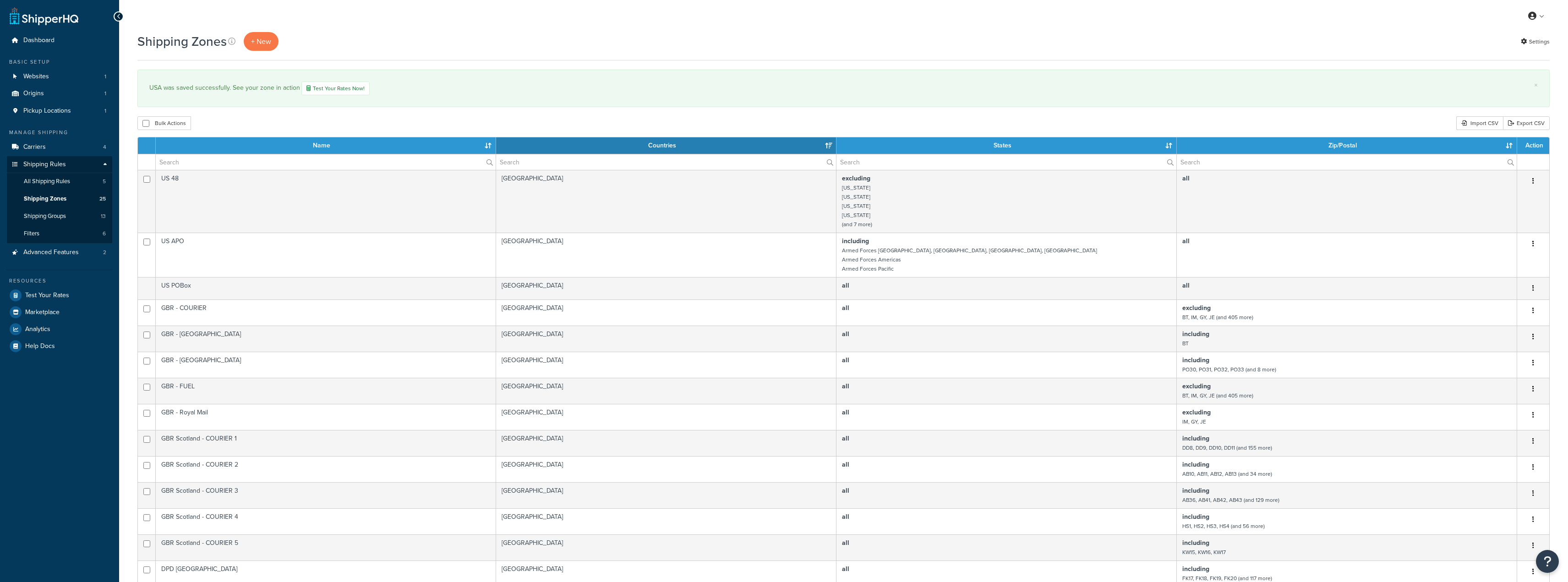
select select "15"
click at [732, 38] on div "Shipping Zones + New Settings" at bounding box center [843, 41] width 1412 height 19
click at [783, 51] on div "Shipping Zones + New Settings" at bounding box center [843, 46] width 1412 height 29
click at [466, 25] on div "My Profile Billing Global Settings Contact Us Logout" at bounding box center [843, 16] width 1449 height 32
